Goal: Task Accomplishment & Management: Use online tool/utility

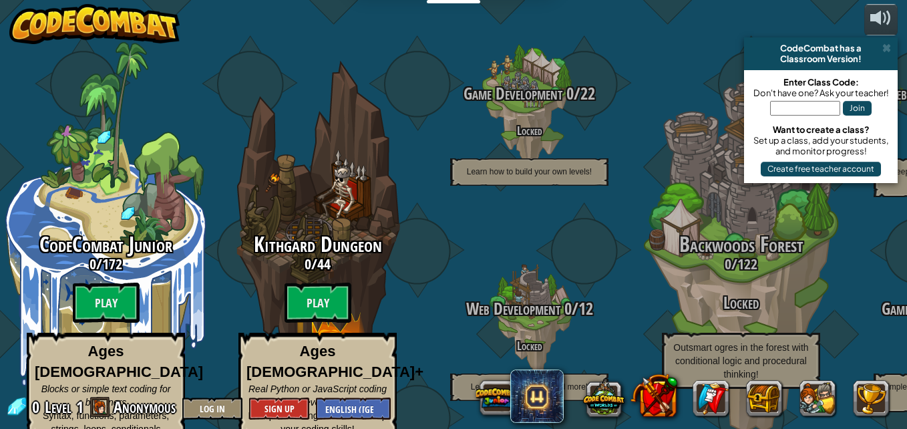
click at [92, 300] on btn "Play" at bounding box center [106, 303] width 67 height 40
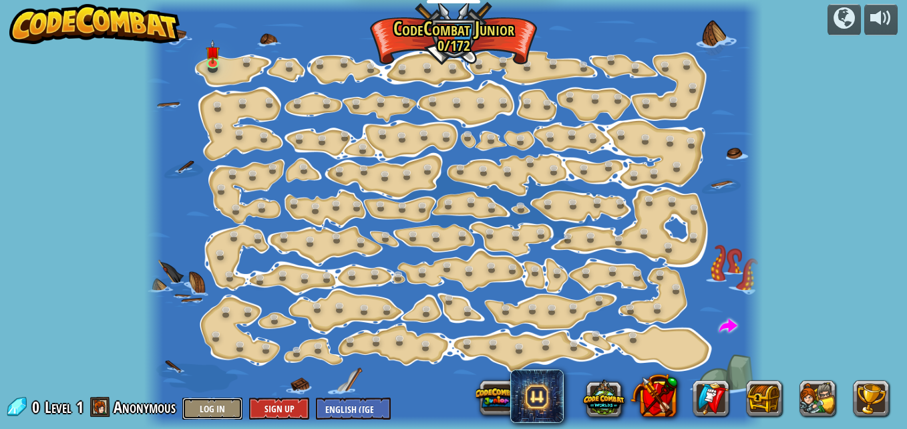
click at [207, 415] on button "Log In" at bounding box center [212, 408] width 60 height 22
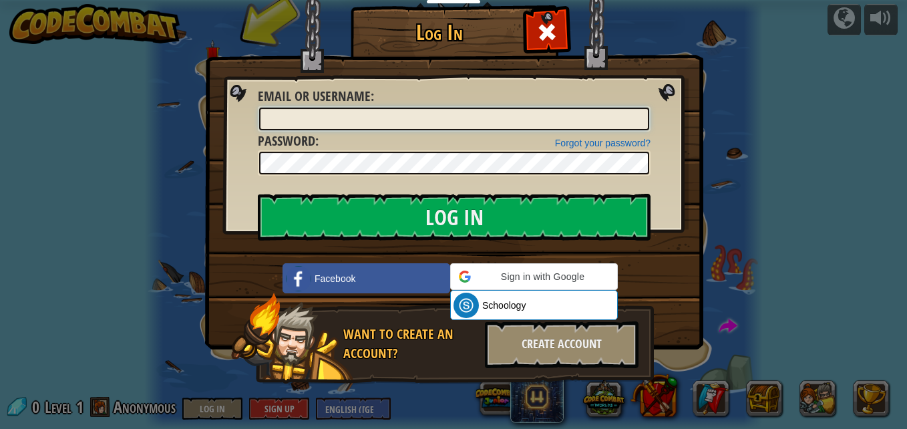
type input "ZaneG72113"
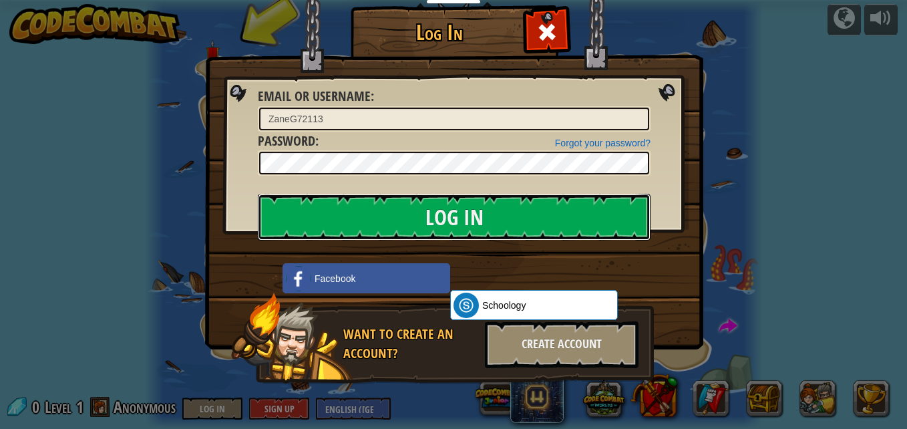
click at [515, 229] on input "Log In" at bounding box center [454, 217] width 393 height 47
